Goal: Task Accomplishment & Management: Manage account settings

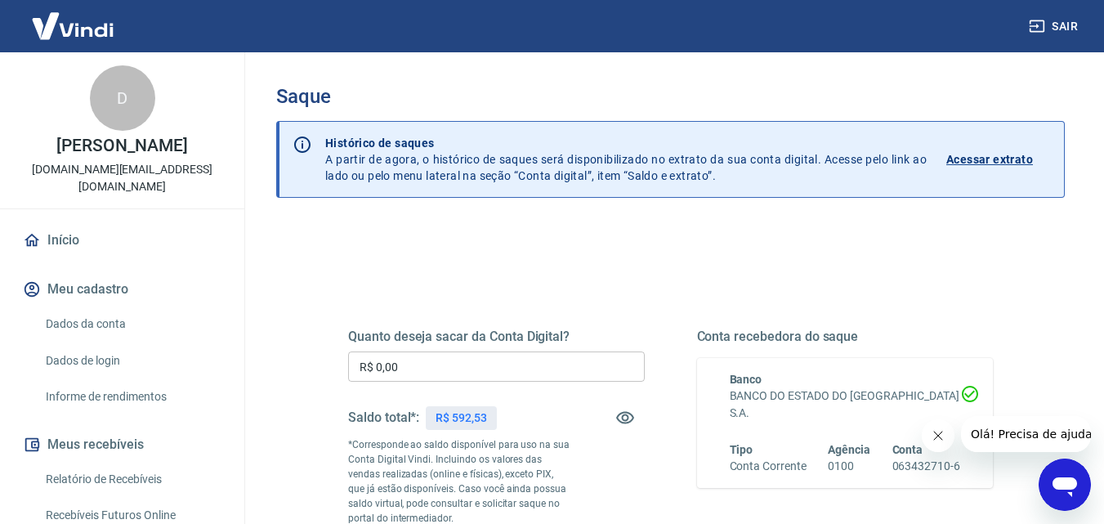
click at [405, 351] on div "Quanto deseja sacar da Conta Digital? R$ 0,00 ​ Saldo total*: R$ 592,53 *Corres…" at bounding box center [496, 446] width 297 height 234
click at [403, 360] on input "R$ 0,00" at bounding box center [496, 366] width 297 height 30
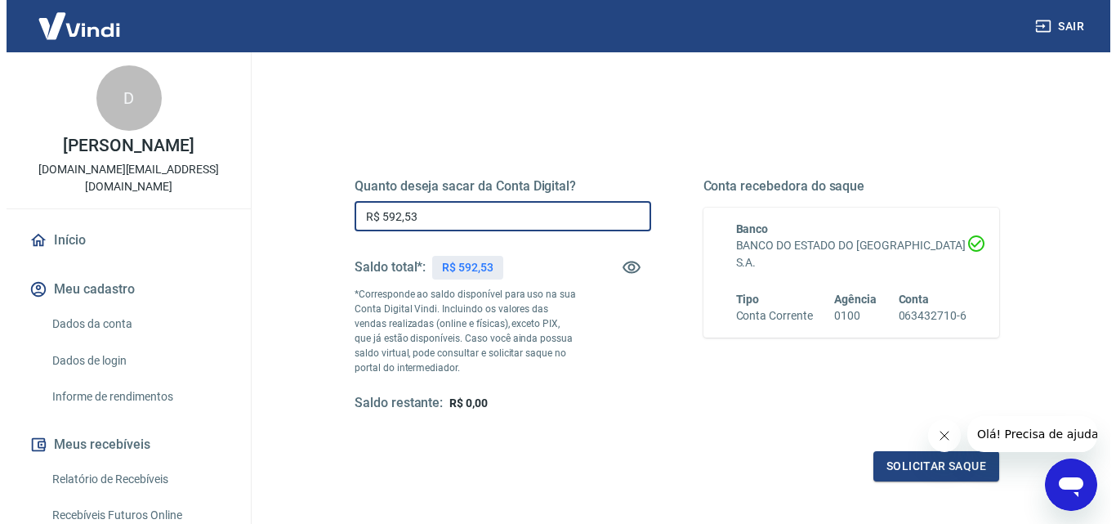
scroll to position [163, 0]
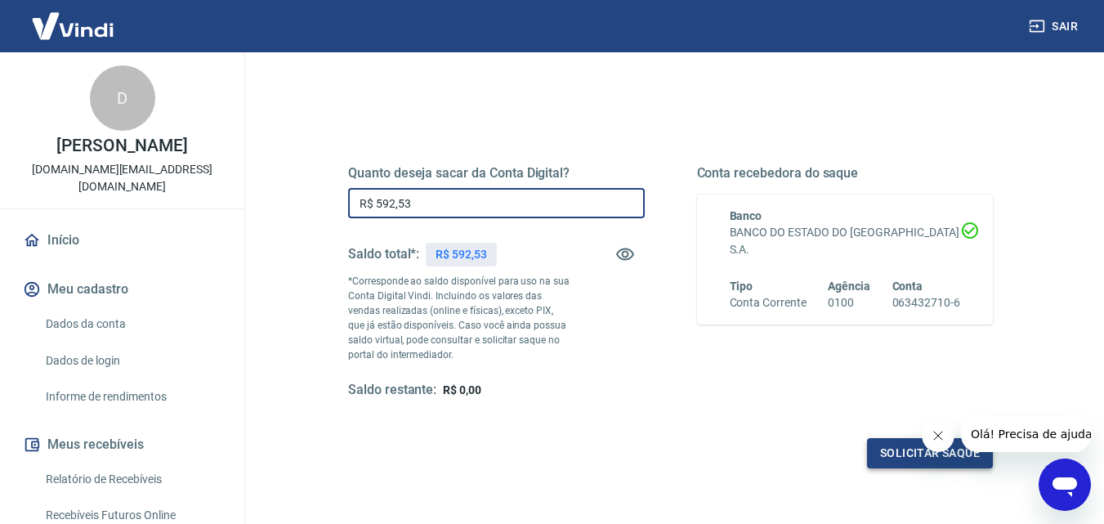
type input "R$ 592,53"
click at [882, 457] on button "Solicitar saque" at bounding box center [930, 453] width 126 height 30
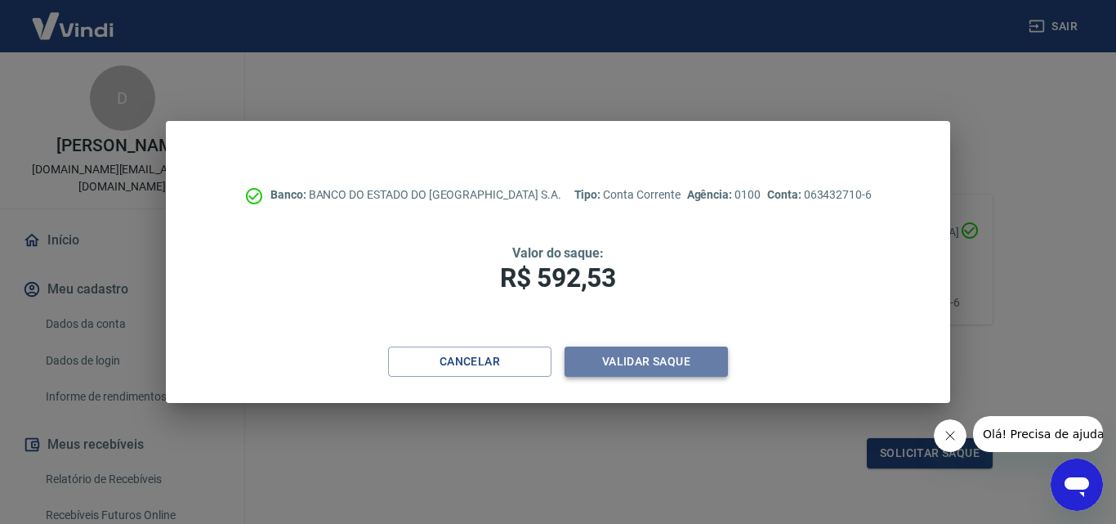
click at [679, 351] on button "Validar saque" at bounding box center [646, 362] width 163 height 30
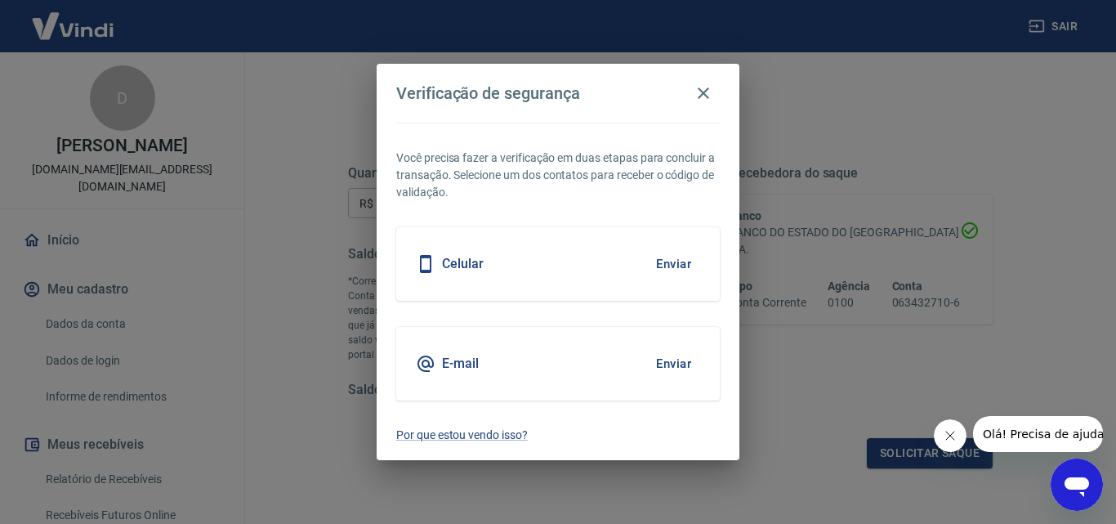
click at [673, 265] on button "Enviar" at bounding box center [673, 264] width 53 height 34
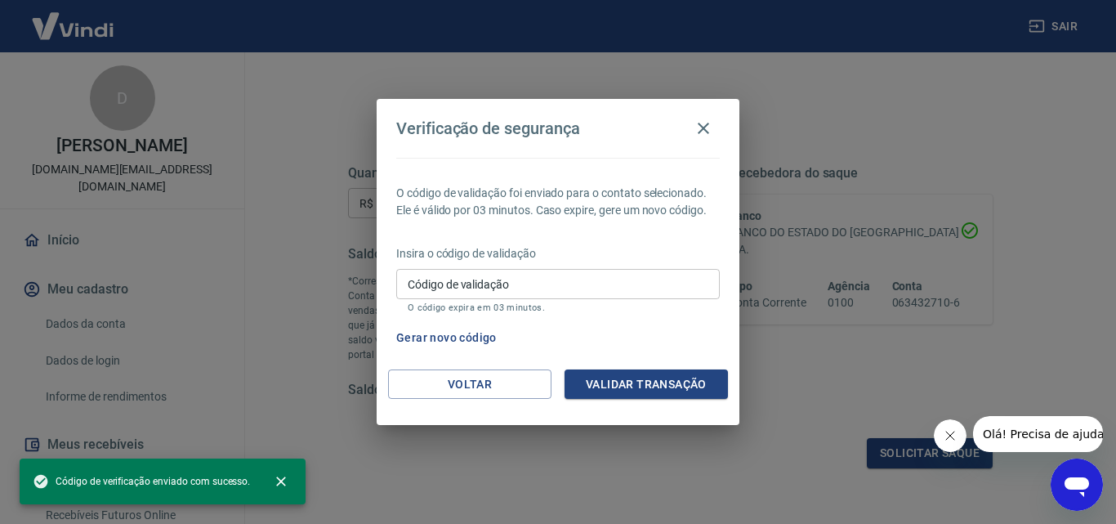
click at [655, 300] on div "Código de validação Código de validação O código expira em 03 minutos." at bounding box center [558, 291] width 324 height 44
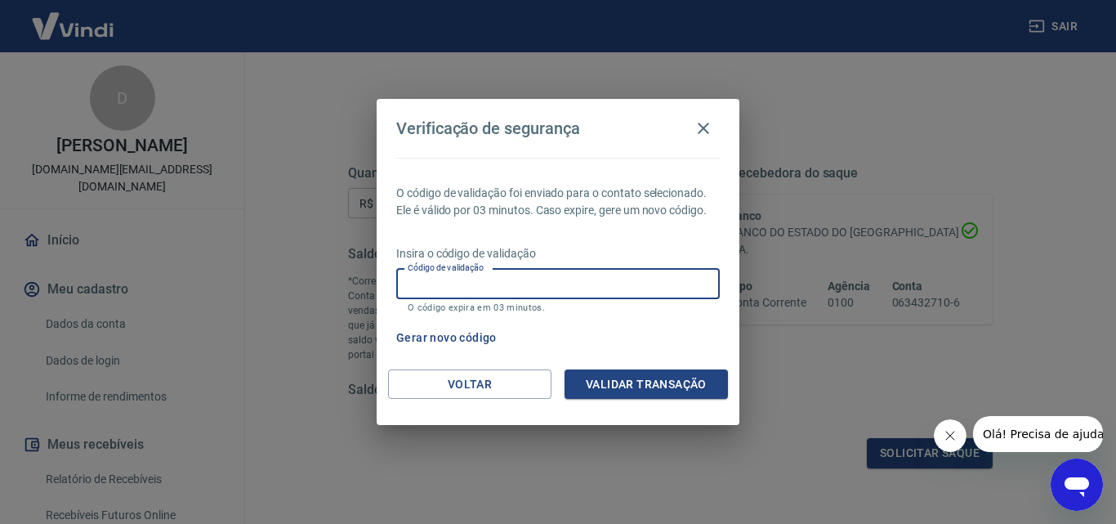
click at [655, 283] on input "Código de validação" at bounding box center [558, 284] width 324 height 30
type input "833526"
click at [602, 386] on button "Validar transação" at bounding box center [646, 384] width 163 height 30
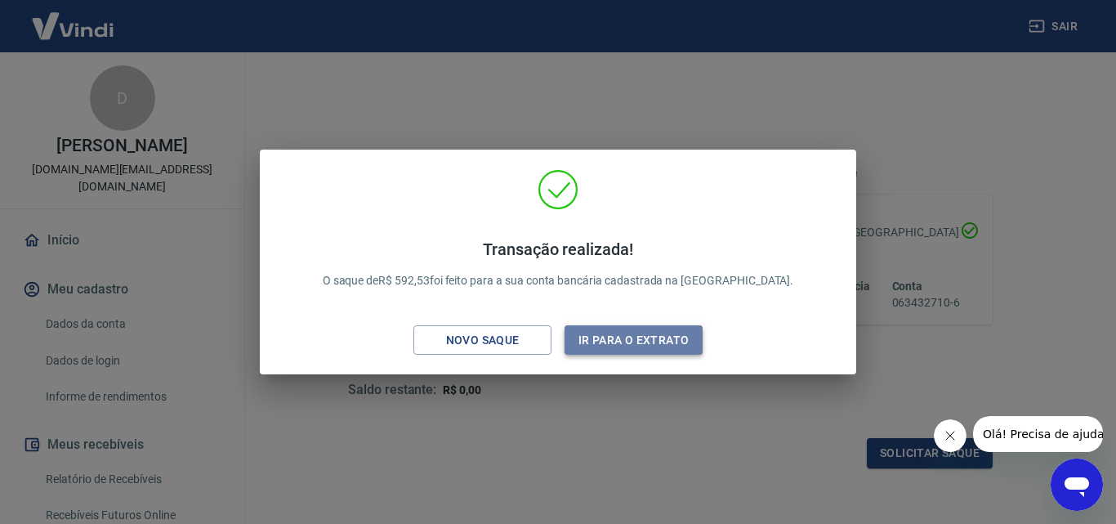
click at [613, 325] on button "Ir para o extrato" at bounding box center [634, 340] width 138 height 30
